Goal: Transaction & Acquisition: Purchase product/service

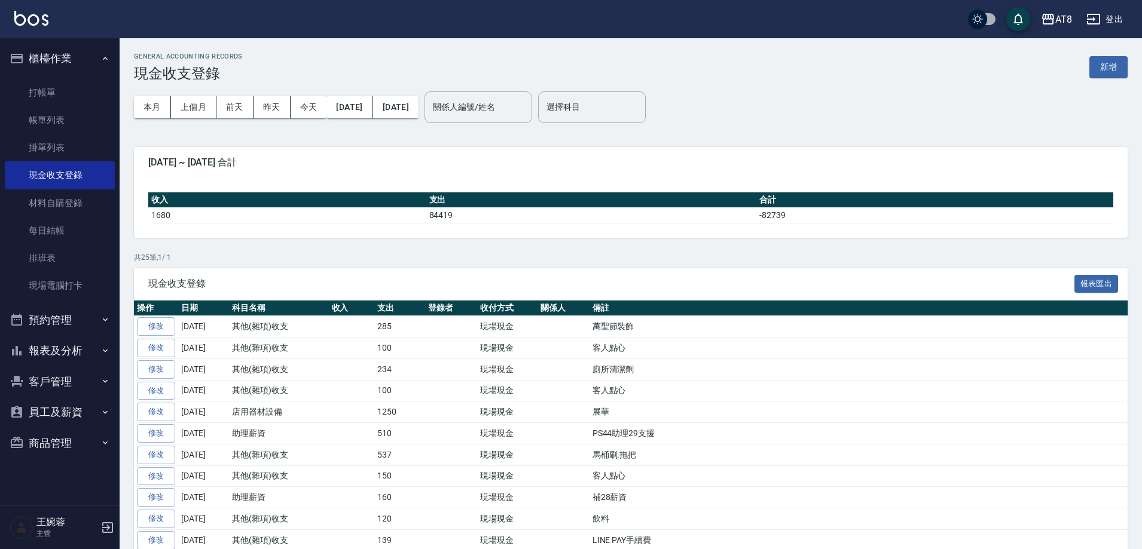
click at [22, 27] on link at bounding box center [31, 19] width 34 height 17
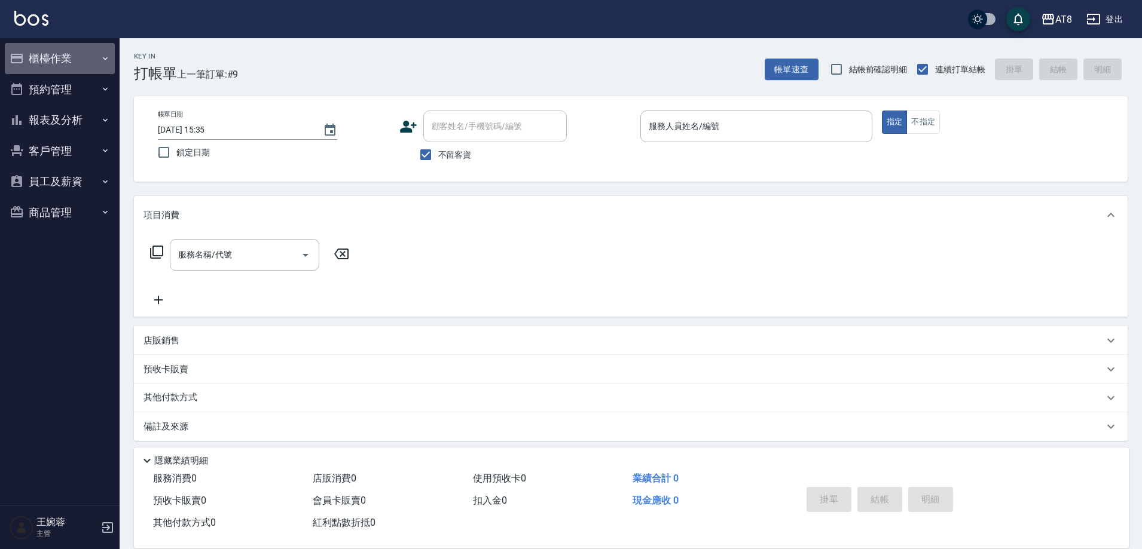
click at [59, 54] on button "櫃檯作業" at bounding box center [60, 58] width 110 height 31
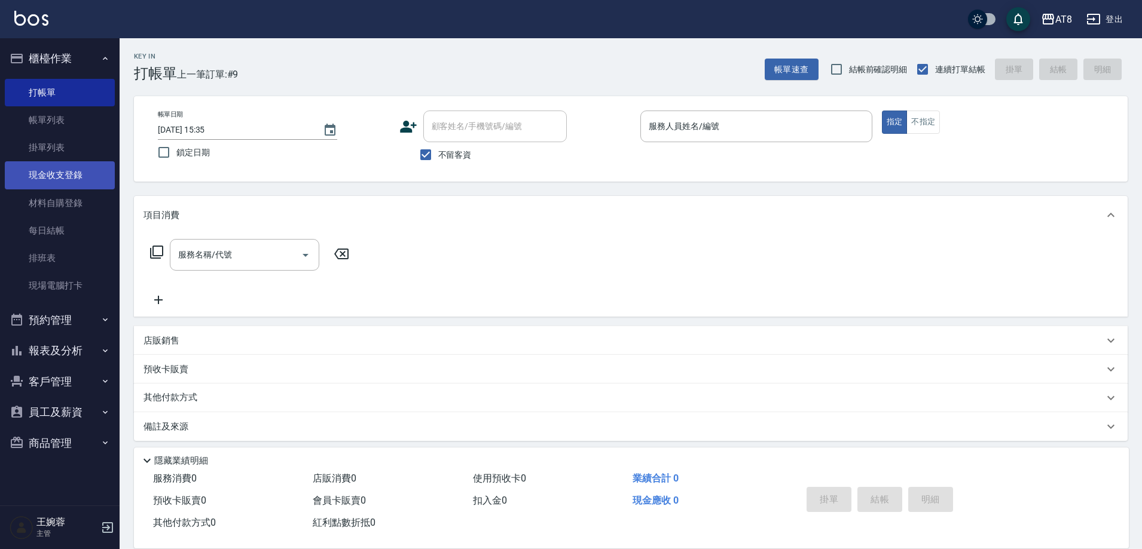
click at [47, 173] on link "現金收支登錄" at bounding box center [60, 174] width 110 height 27
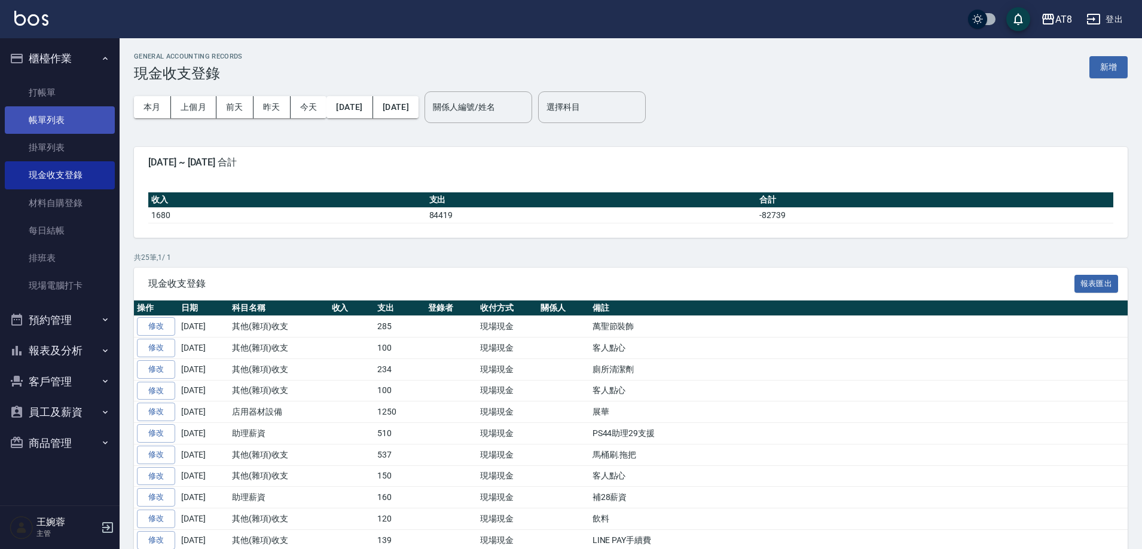
click at [65, 112] on link "帳單列表" at bounding box center [60, 119] width 110 height 27
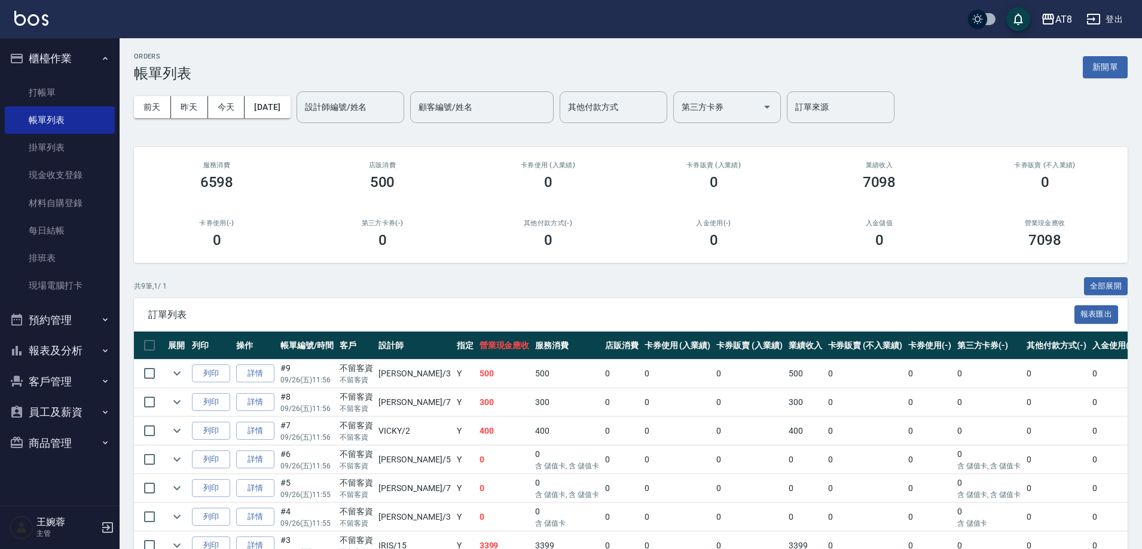
click at [27, 15] on img at bounding box center [31, 18] width 34 height 15
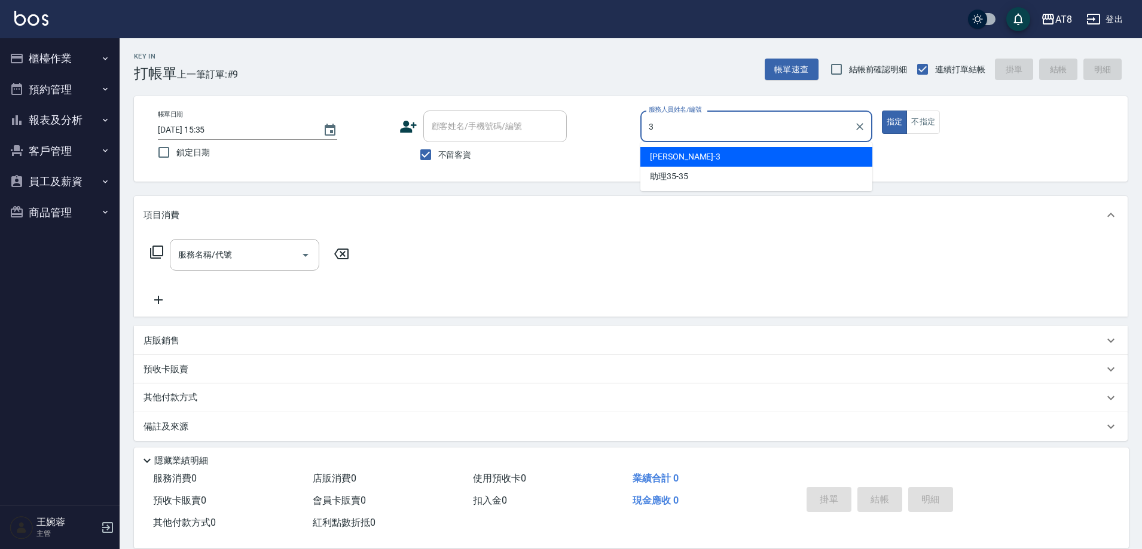
type input "[PERSON_NAME]-3"
type button "true"
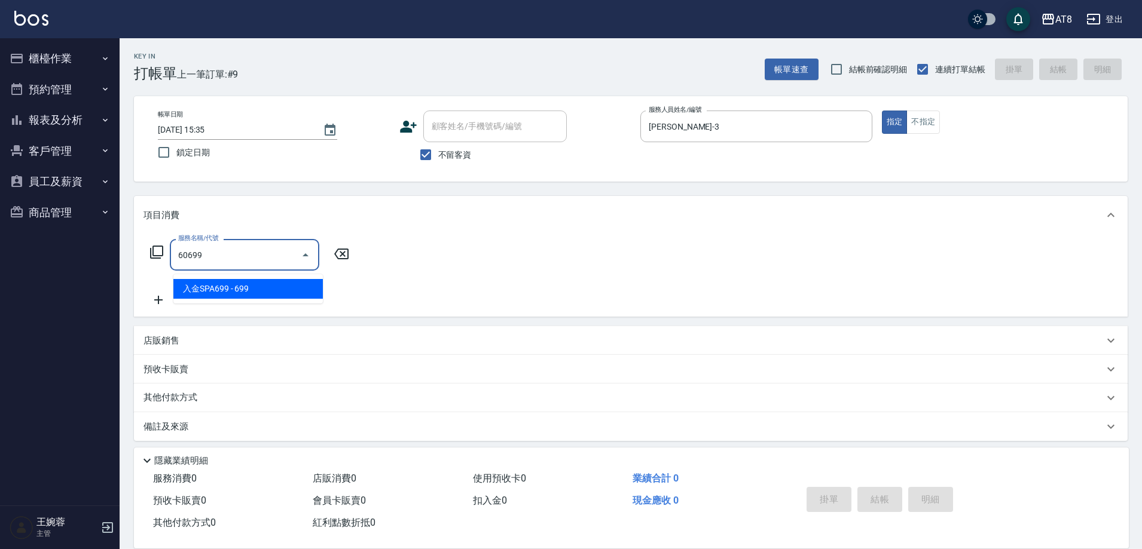
type input "入金SPA699(60699)"
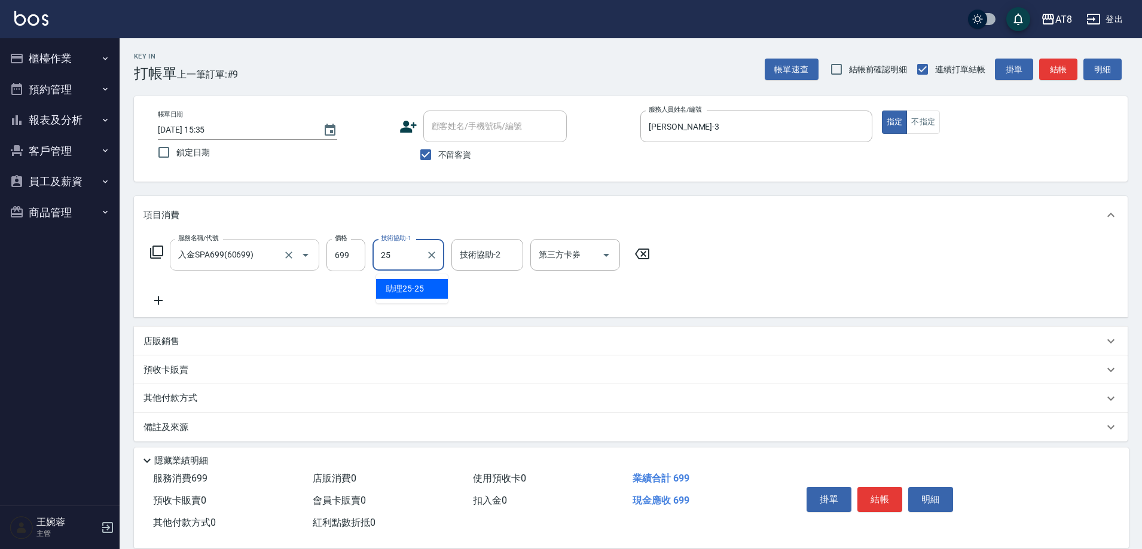
type input "助理25-25"
click at [172, 348] on p "店販銷售" at bounding box center [161, 341] width 36 height 13
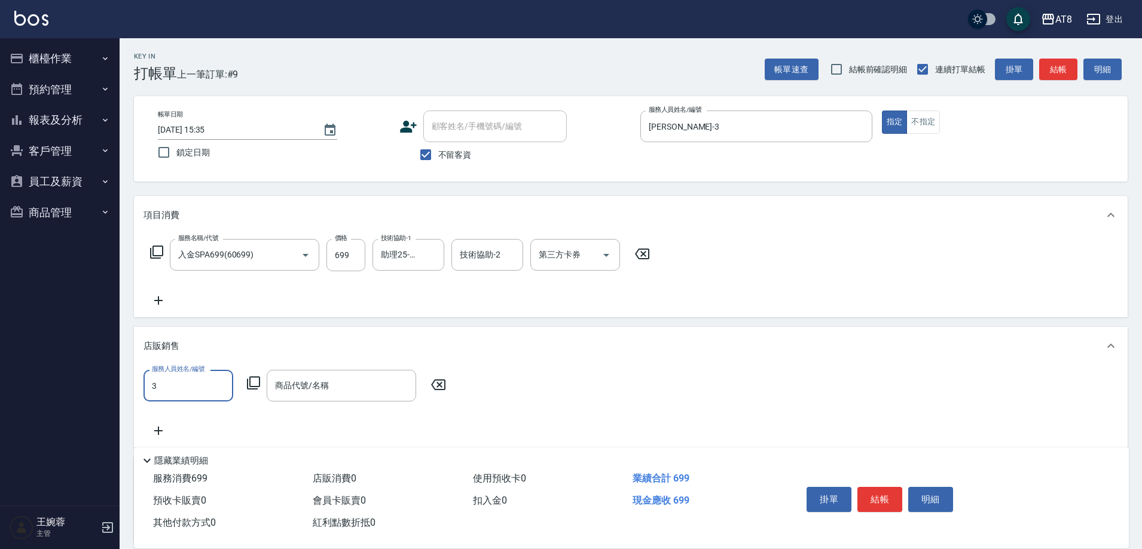
type input "[PERSON_NAME]-3"
click at [260, 390] on icon at bounding box center [253, 383] width 14 height 14
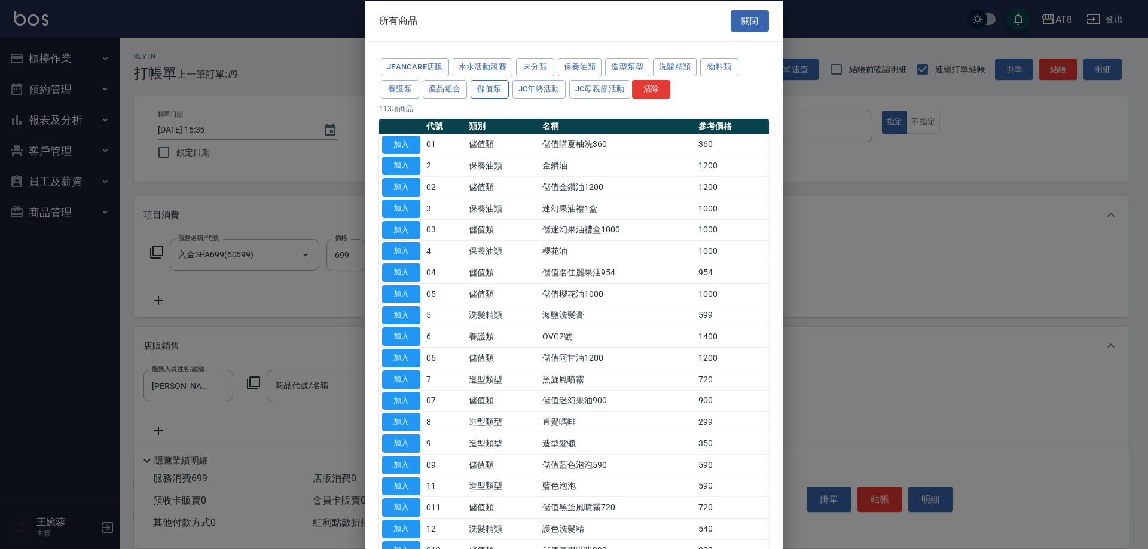
click at [509, 98] on button "儲值類" at bounding box center [489, 89] width 38 height 19
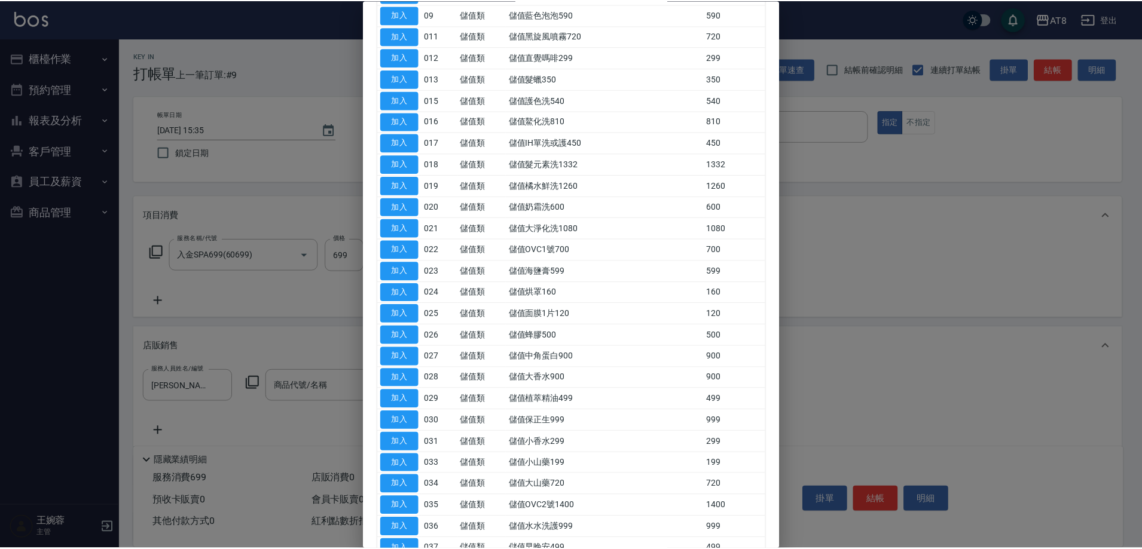
scroll to position [277, 0]
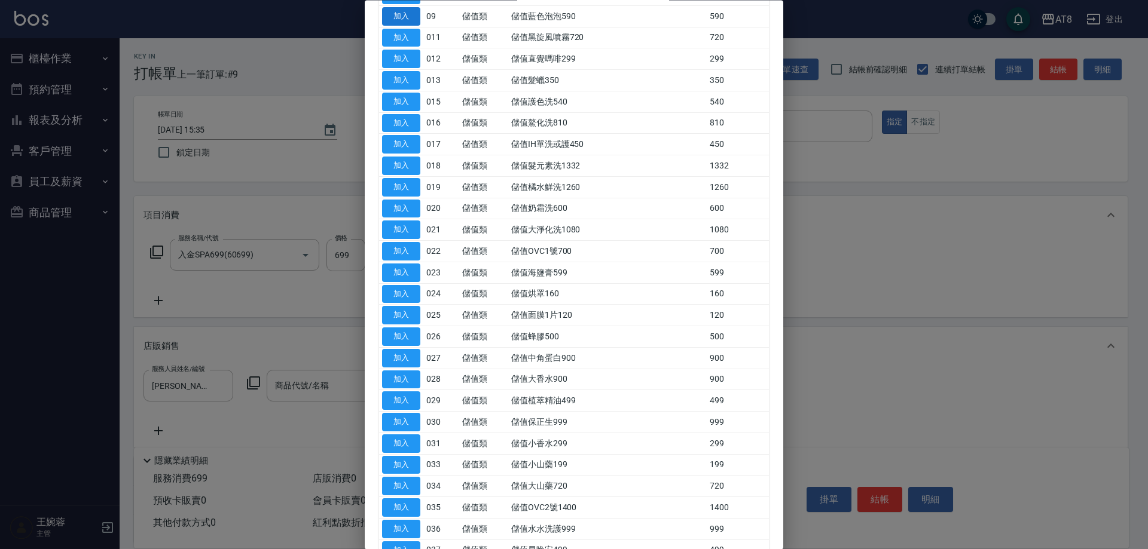
click at [396, 26] on button "加入" at bounding box center [401, 16] width 38 height 19
type input "儲值藍色泡泡590"
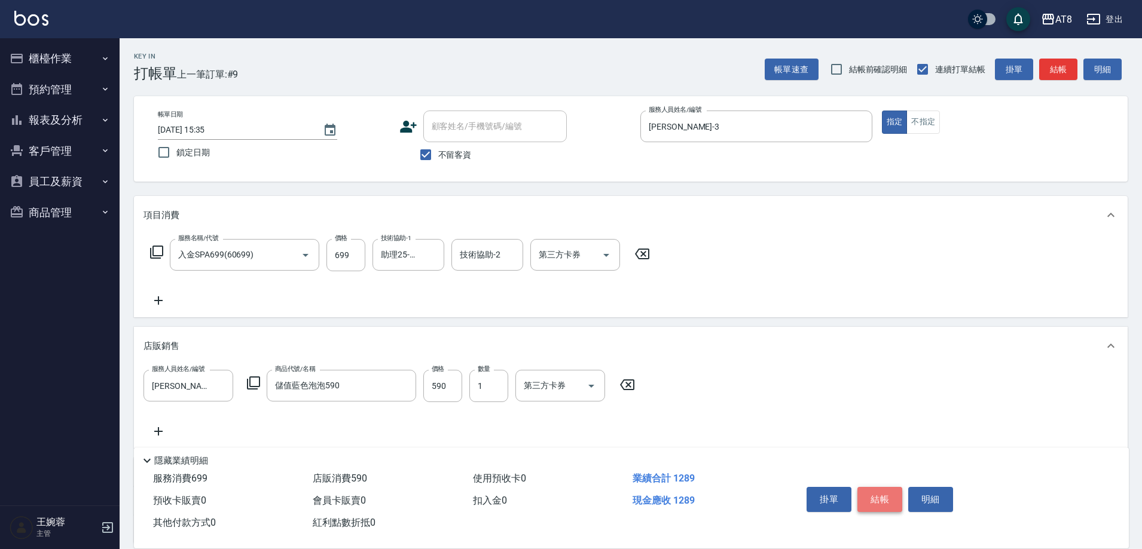
click at [879, 487] on button "結帳" at bounding box center [879, 499] width 45 height 25
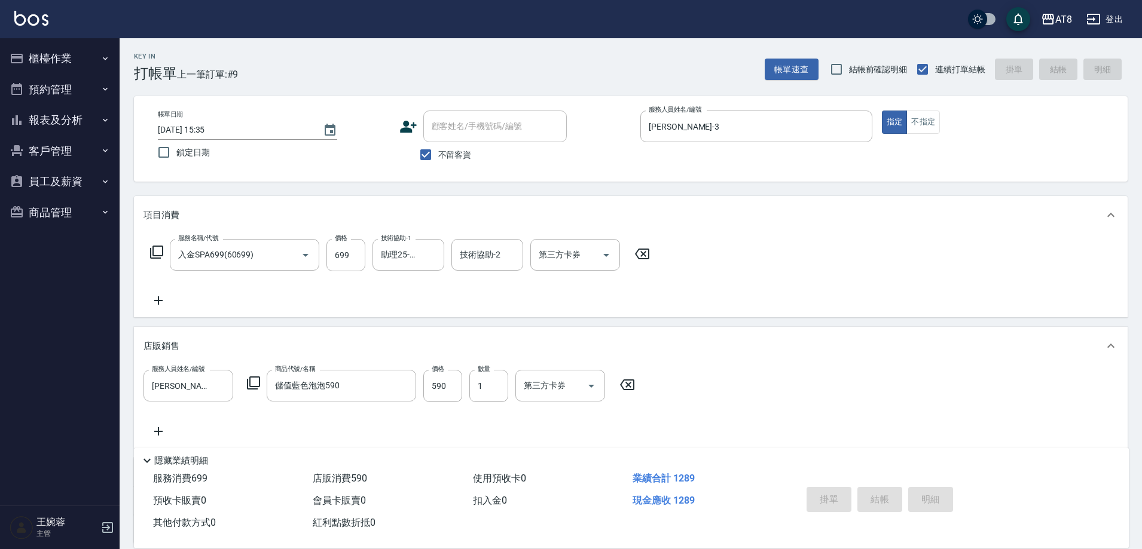
type input "[DATE] 16:06"
